Goal: Information Seeking & Learning: Learn about a topic

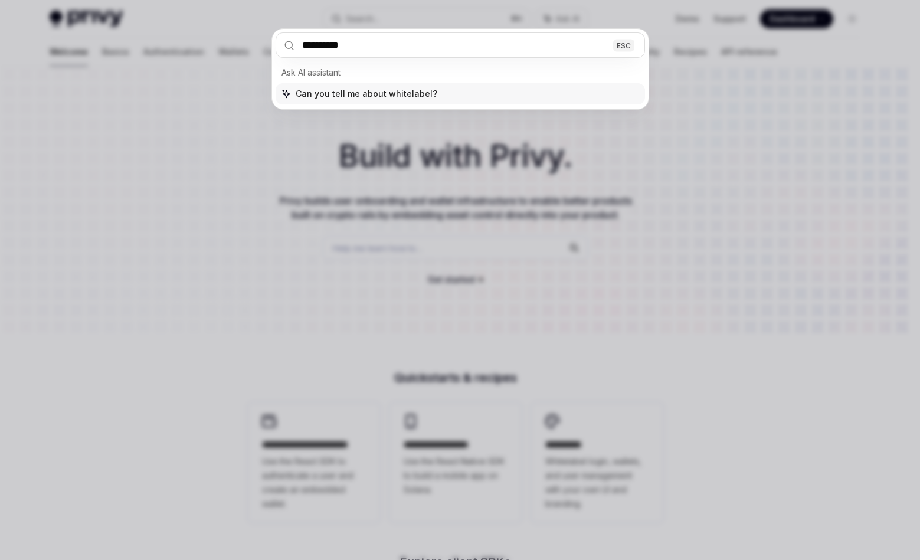
type input "**********"
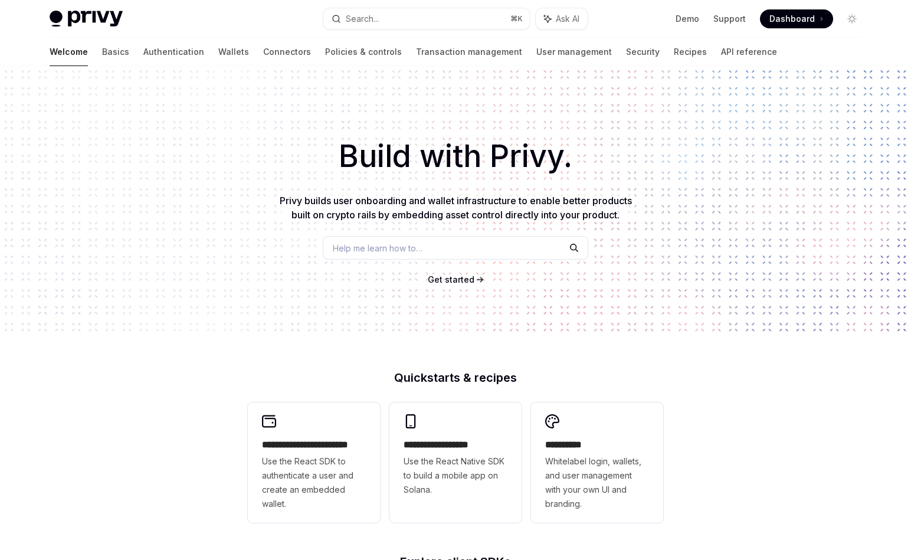
type textarea "*"
